Goal: Communication & Community: Answer question/provide support

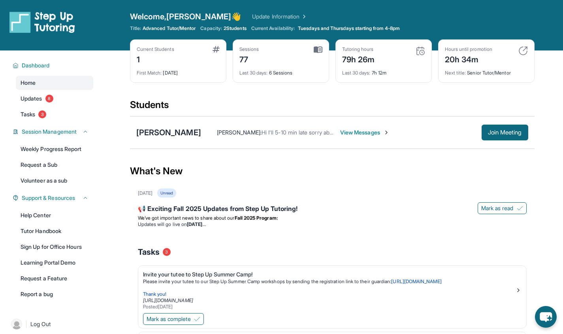
click at [501, 138] on button "Join Meeting" at bounding box center [504, 133] width 47 height 16
click at [514, 133] on span "Join Meeting" at bounding box center [505, 132] width 34 height 5
click at [518, 131] on span "Join Meeting" at bounding box center [505, 132] width 34 height 5
click at [490, 138] on button "Join Meeting" at bounding box center [504, 133] width 47 height 16
click at [40, 92] on link "Updates 8" at bounding box center [54, 99] width 77 height 14
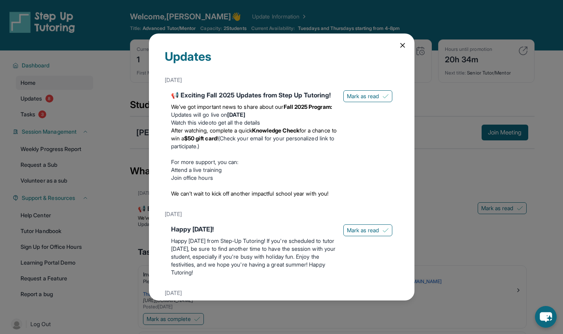
click at [398, 48] on icon at bounding box center [402, 45] width 8 height 8
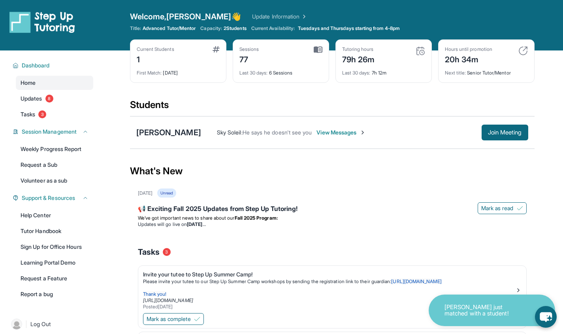
click at [498, 132] on span "Join Meeting" at bounding box center [505, 132] width 34 height 5
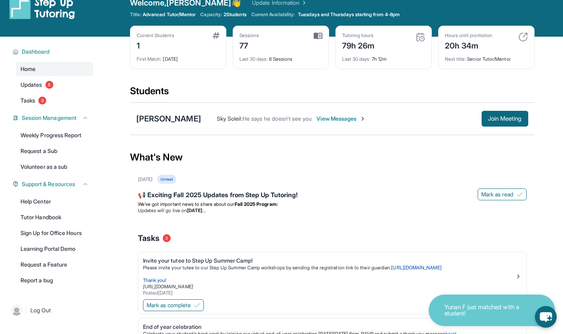
scroll to position [15, 0]
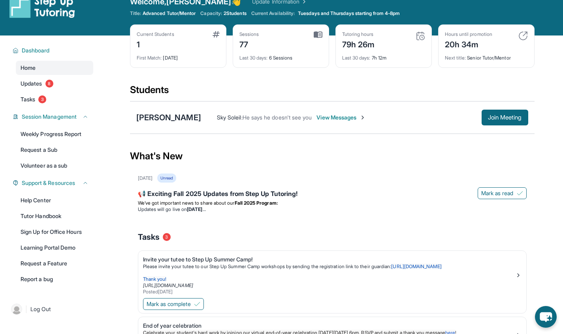
click at [45, 199] on link "Help Center" at bounding box center [54, 200] width 77 height 14
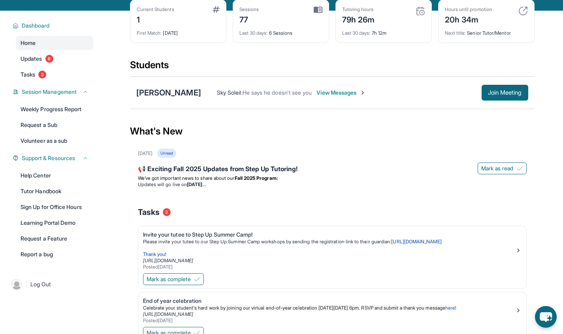
scroll to position [42, 0]
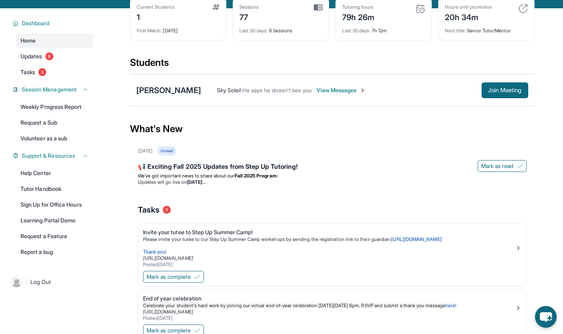
click at [39, 252] on link "Report a bug" at bounding box center [54, 252] width 77 height 14
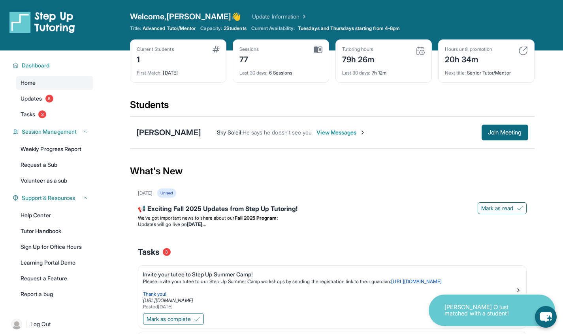
click at [500, 134] on span "Join Meeting" at bounding box center [505, 132] width 34 height 5
click at [25, 109] on link "Tasks 3" at bounding box center [54, 114] width 77 height 14
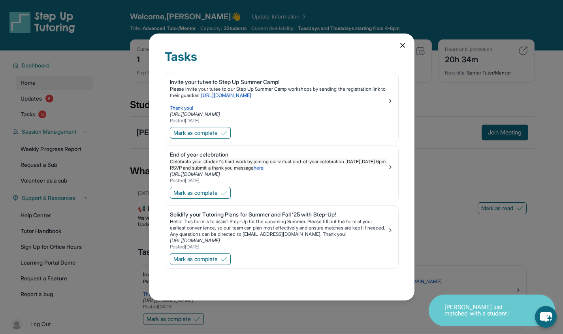
click at [33, 105] on div "Tasks Invite your tutee to Step Up Summer Camp! Please invite your tutee to our…" at bounding box center [281, 167] width 563 height 334
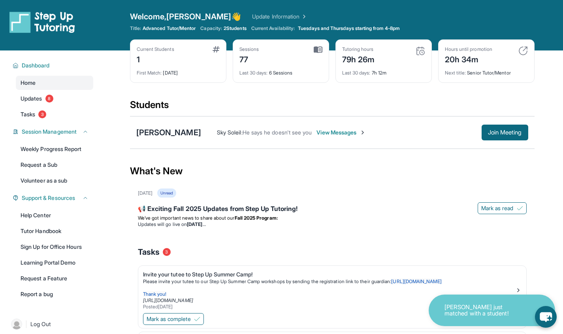
click at [38, 104] on link "Updates 8" at bounding box center [54, 99] width 77 height 14
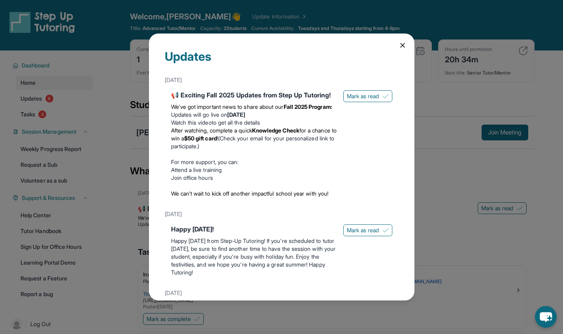
click at [400, 45] on icon at bounding box center [402, 45] width 4 height 4
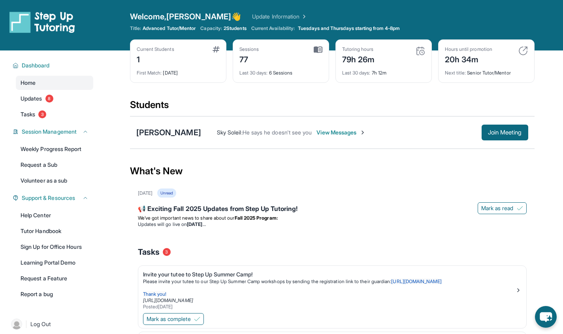
click at [34, 118] on span "Tasks" at bounding box center [28, 115] width 15 height 8
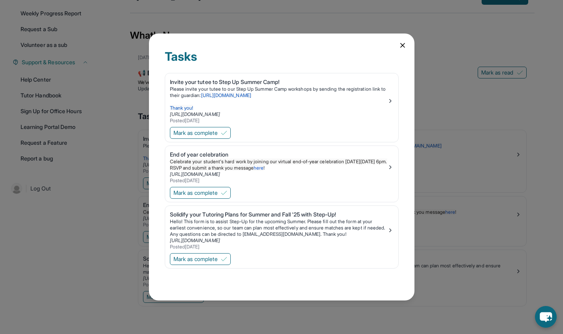
scroll to position [138, 0]
click at [402, 43] on icon at bounding box center [402, 45] width 8 height 8
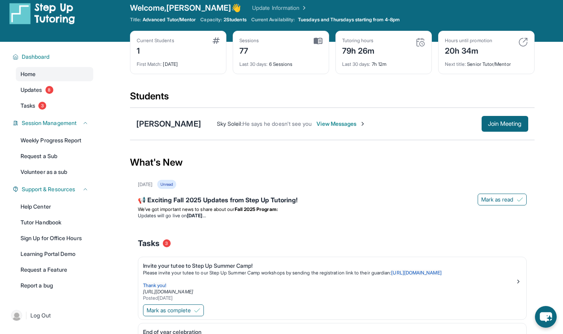
scroll to position [0, 0]
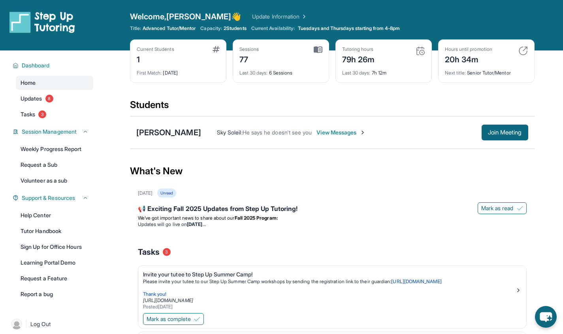
click at [279, 132] on span "He says he doesn't see you" at bounding box center [276, 132] width 69 height 7
click at [349, 134] on span "View Messages" at bounding box center [340, 133] width 49 height 8
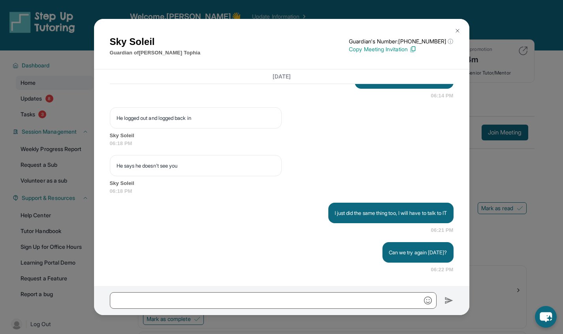
scroll to position [11845, 0]
click at [401, 51] on p "Copy Meeting Invitation" at bounding box center [401, 49] width 104 height 8
click at [456, 32] on img at bounding box center [457, 31] width 6 height 6
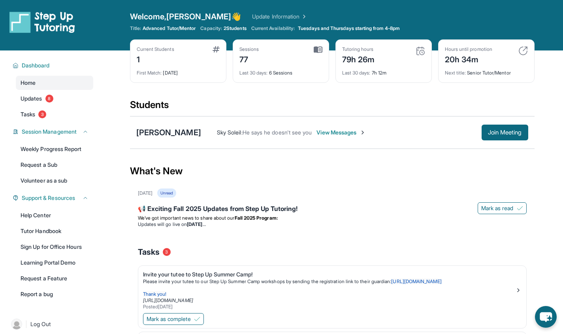
click at [504, 133] on span "Join Meeting" at bounding box center [505, 132] width 34 height 5
click at [233, 28] on span "2 Students" at bounding box center [234, 28] width 23 height 6
click at [244, 29] on span "2 Students" at bounding box center [234, 28] width 23 height 6
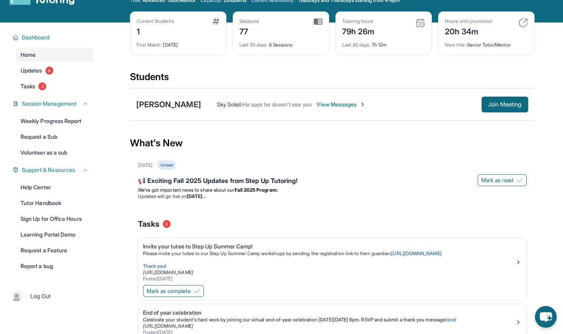
scroll to position [0, 0]
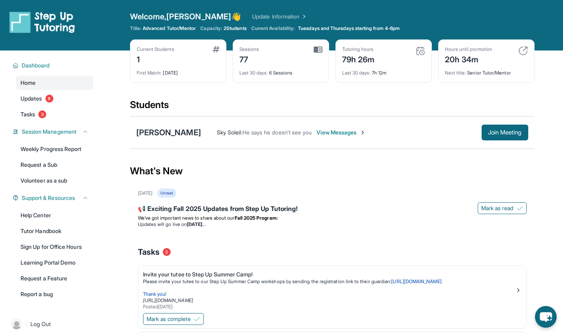
click at [38, 113] on link "Tasks 3" at bounding box center [54, 114] width 77 height 14
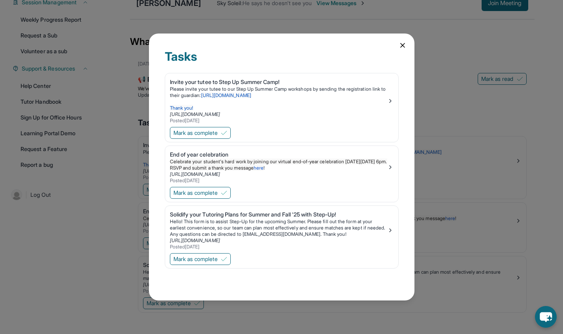
scroll to position [131, 0]
click at [391, 47] on div "Tasks Invite your tutee to Step Up Summer Camp! Please invite your tutee to our…" at bounding box center [281, 168] width 265 height 268
click at [400, 47] on icon at bounding box center [402, 45] width 4 height 4
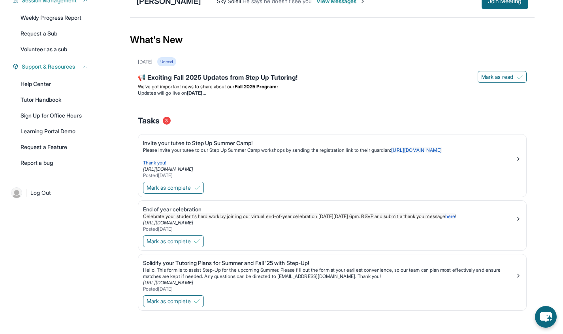
click at [43, 160] on link "Report a bug" at bounding box center [54, 163] width 77 height 14
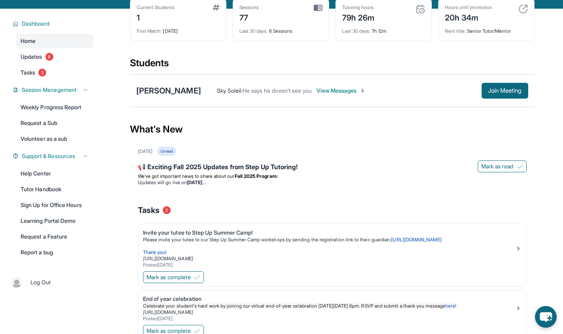
scroll to position [0, 0]
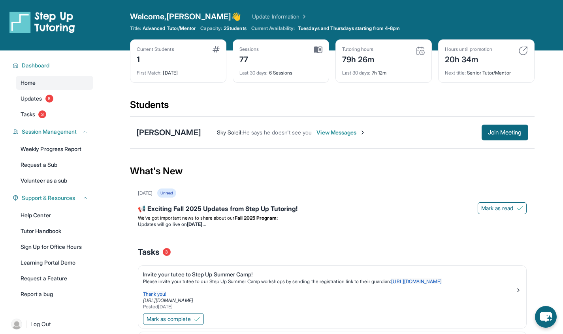
click at [66, 247] on link "Sign Up for Office Hours" at bounding box center [54, 247] width 77 height 14
click at [47, 222] on link "Help Center" at bounding box center [54, 215] width 77 height 14
